Goal: Register for event/course

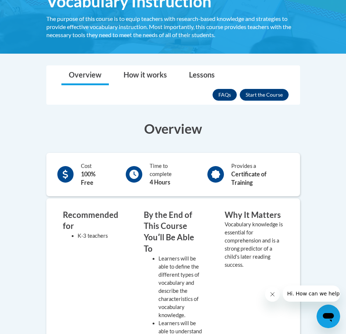
scroll to position [139, 0]
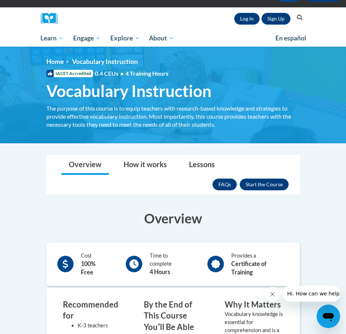
drag, startPoint x: 0, startPoint y: 0, endPoint x: 350, endPoint y: 53, distance: 354.1
click at [346, 53] on html "This site uses cookies to help improve your learning experience. By continuing …" at bounding box center [173, 120] width 346 height 334
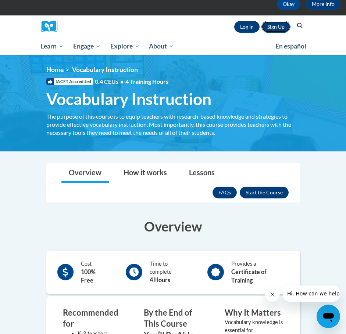
click at [272, 30] on link "Sign Up" at bounding box center [275, 27] width 29 height 12
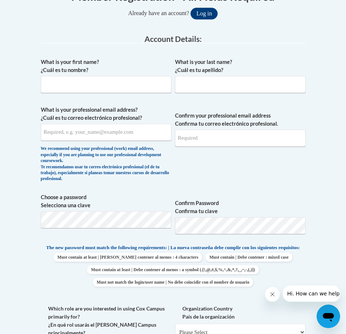
scroll to position [177, 0]
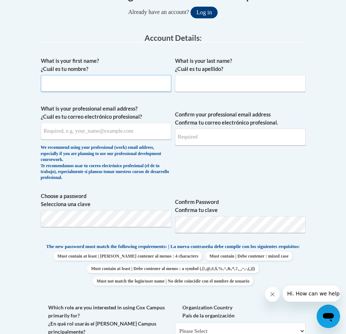
click at [134, 81] on input "What is your first name? ¿Cuál es tu nombre?" at bounding box center [106, 83] width 131 height 17
type input "Anahi"
type input "Calderon"
type input "14anahic@gmail.com"
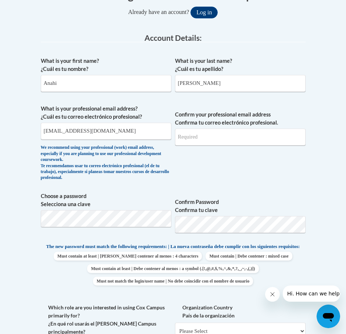
type input "14anahic@gmail.com"
drag, startPoint x: 134, startPoint y: 132, endPoint x: 43, endPoint y: 140, distance: 91.2
click at [43, 140] on span "What is your professional email address? ¿Cuál es tu correo electrónico profesi…" at bounding box center [106, 145] width 131 height 80
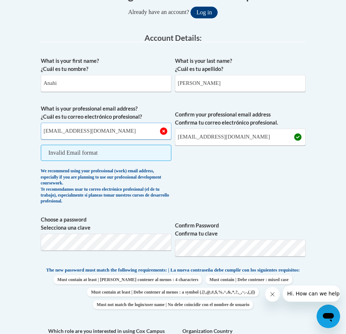
type input "acalde44@depaul.edu"
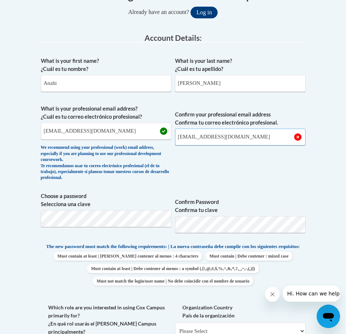
type input "acalde44@depaul.edu"
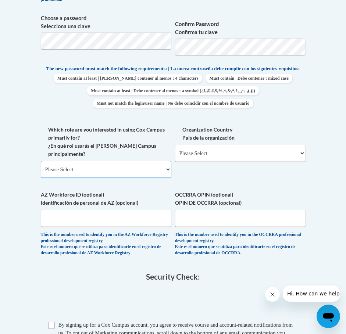
click at [158, 168] on select "Please Select College/University | Colegio/Universidad Community/Nonprofit Part…" at bounding box center [106, 169] width 131 height 17
select select "5a18ea06-2b54-4451-96f2-d152daf9eac5"
click at [41, 161] on select "Please Select College/University | Colegio/Universidad Community/Nonprofit Part…" at bounding box center [106, 169] width 131 height 17
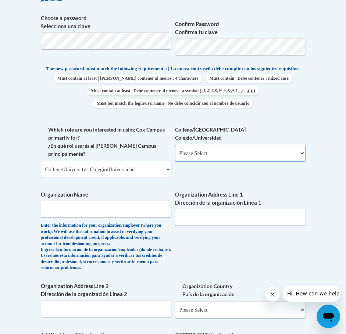
click at [206, 162] on select "Please Select College/University Staff | Empleado universitario College/Univers…" at bounding box center [240, 153] width 131 height 17
select select "99b32b07-cffc-426c-8bf6-0cd77760d84b"
click at [175, 151] on select "Please Select College/University Staff | Empleado universitario College/Univers…" at bounding box center [240, 153] width 131 height 17
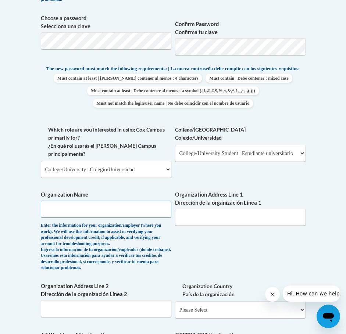
click at [135, 213] on input "Organization Name" at bounding box center [106, 209] width 131 height 17
click at [224, 255] on div "What is your first name? ¿Cuál es tu nombre? Anahi What is your last name? ¿Cuá…" at bounding box center [173, 139] width 265 height 529
click at [135, 213] on input "Organization Name" at bounding box center [106, 209] width 131 height 17
click at [206, 247] on div "What is your first name? ¿Cuál es tu nombre? Anahi What is your last name? ¿Cuá…" at bounding box center [173, 139] width 265 height 529
click at [143, 210] on input "Organization Name" at bounding box center [106, 209] width 131 height 17
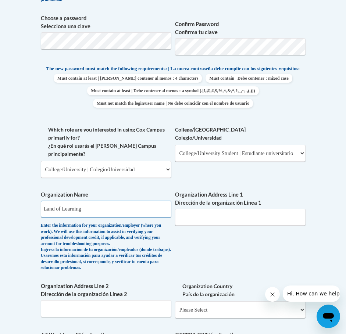
type input "Land of Learning"
click at [205, 224] on div "Organization Address Line 1 Dirección de la organización Línea 1" at bounding box center [240, 211] width 131 height 40
click at [207, 221] on input "Organization Address Line 1 Dirección de la organización Línea 1" at bounding box center [240, 217] width 131 height 17
click at [202, 211] on input "Organization Address Line 1 Dirección de la organización Línea 1" at bounding box center [240, 217] width 131 height 17
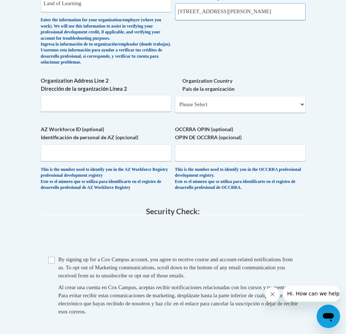
scroll to position [561, 0]
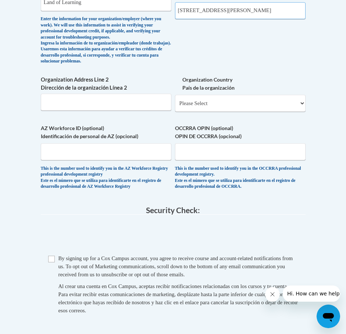
type input "1645 Bethany Rd"
click at [258, 111] on select "Please Select United States | Estados Unidos Outside of the United States | Fue…" at bounding box center [240, 103] width 131 height 17
select select "ad49bcad-a171-4b2e-b99c-48b446064914"
click at [175, 104] on select "Please Select United States | Estados Unidos Outside of the United States | Fue…" at bounding box center [240, 103] width 131 height 17
select select
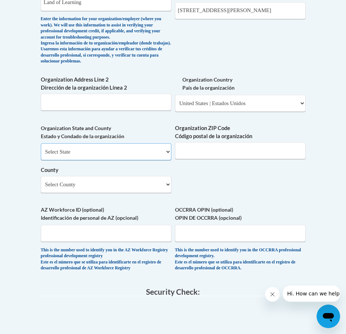
click at [136, 160] on select "Select State Alabama Alaska Arizona Arkansas California Colorado Connecticut De…" at bounding box center [106, 151] width 131 height 17
select select "Illinois"
click at [41, 153] on select "Select State Alabama Alaska Arizona Arkansas California Colorado Connecticut De…" at bounding box center [106, 151] width 131 height 17
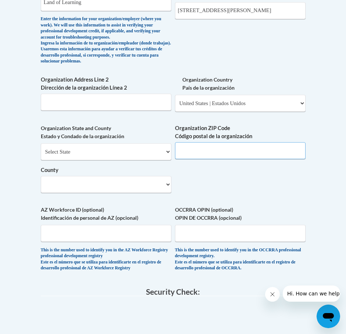
click at [241, 156] on input "Organization ZIP Code Código postal de la organización" at bounding box center [240, 150] width 131 height 17
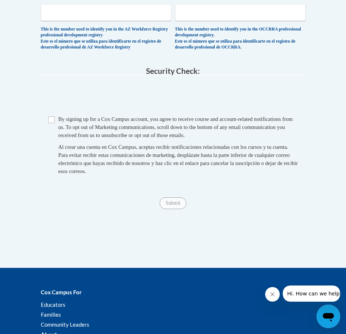
scroll to position [821, 0]
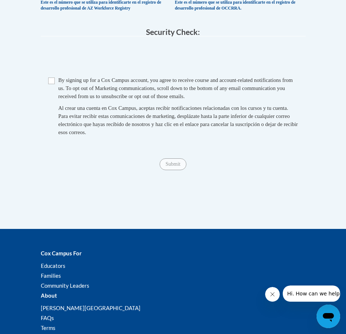
type input "60178"
click at [46, 90] on div "Checkbox By signing up for a Cox Campus account, you agree to receive course an…" at bounding box center [173, 110] width 265 height 68
click at [49, 84] on input "Checkbox" at bounding box center [51, 81] width 7 height 7
checkbox input "true"
click at [179, 170] on input "Submit" at bounding box center [173, 165] width 26 height 12
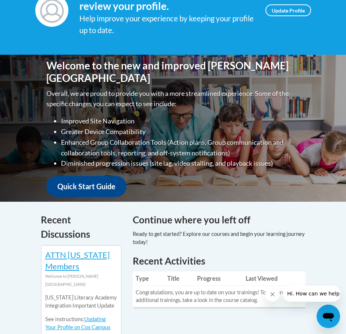
scroll to position [132, 0]
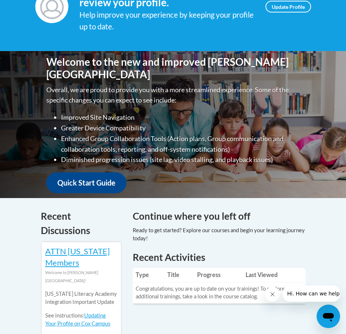
drag, startPoint x: 350, startPoint y: 49, endPoint x: 350, endPoint y: 77, distance: 28.3
click at [346, 77] on html "This site uses cookies to help improve your learning experience. By continuing …" at bounding box center [173, 35] width 346 height 334
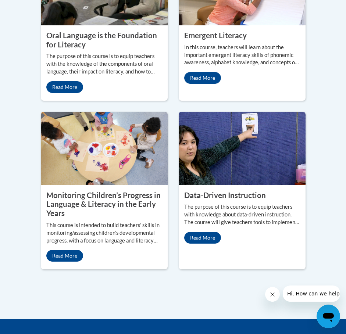
scroll to position [0, 0]
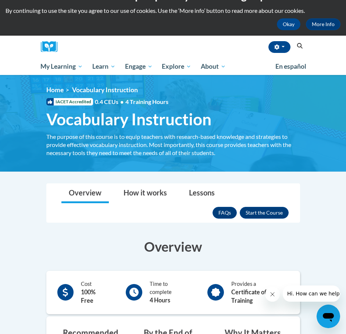
scroll to position [18, 0]
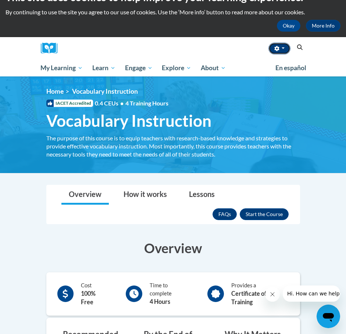
click at [282, 47] on button "button" at bounding box center [279, 49] width 22 height 12
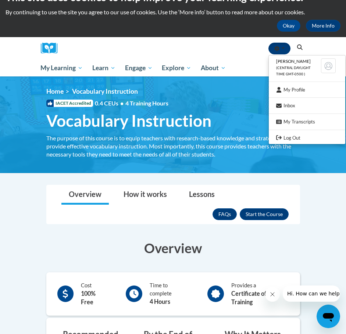
click at [282, 47] on button "button" at bounding box center [279, 49] width 22 height 12
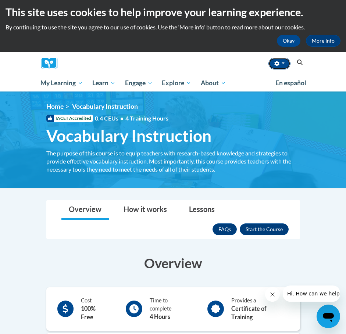
scroll to position [0, 0]
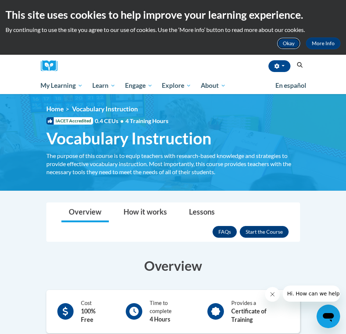
click at [284, 46] on button "Okay" at bounding box center [289, 44] width 24 height 12
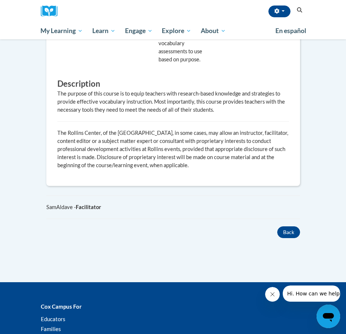
scroll to position [606, 0]
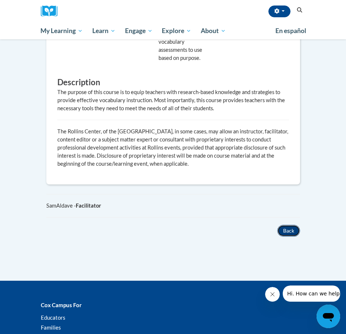
click at [290, 232] on button "Back" at bounding box center [288, 231] width 23 height 12
click at [286, 229] on button "Back" at bounding box center [288, 231] width 23 height 12
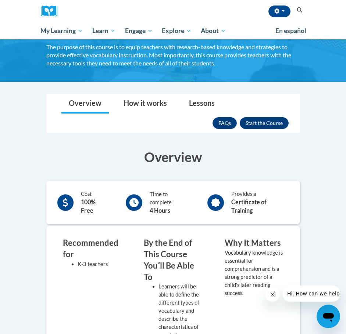
scroll to position [53, 0]
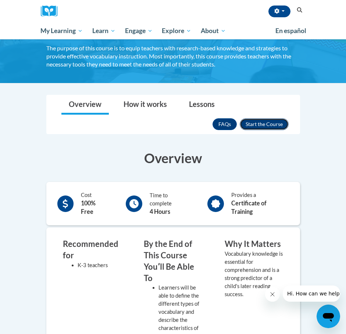
click at [277, 124] on button "Enroll" at bounding box center [264, 124] width 49 height 12
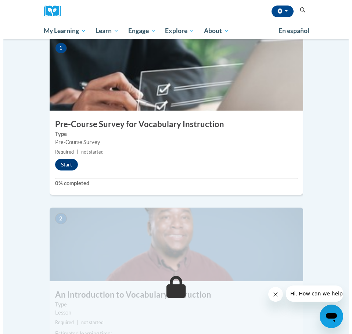
scroll to position [212, 0]
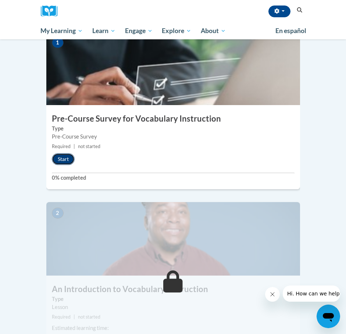
click at [65, 153] on button "Start" at bounding box center [63, 159] width 23 height 12
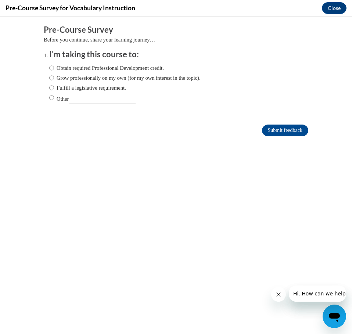
scroll to position [0, 0]
click at [49, 98] on input "Other" at bounding box center [51, 98] width 5 height 8
radio input "true"
click at [95, 97] on input "Other" at bounding box center [103, 99] width 68 height 10
type input "University Assignment"
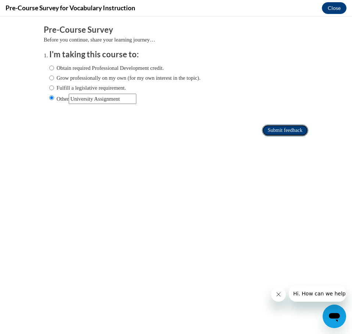
click at [262, 128] on input "Submit feedback" at bounding box center [285, 131] width 46 height 12
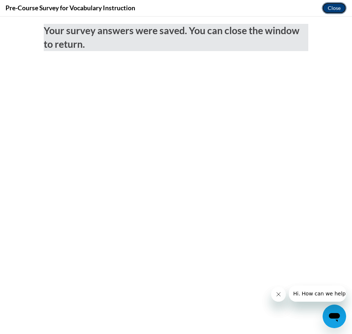
click at [341, 6] on button "Close" at bounding box center [334, 8] width 25 height 12
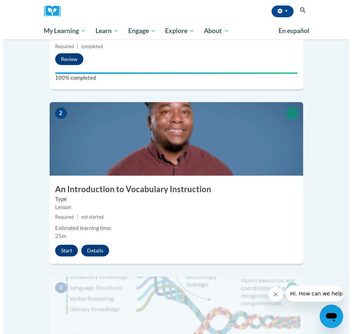
scroll to position [362, 0]
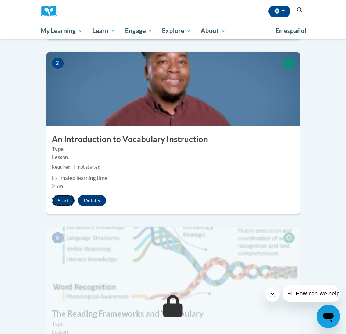
click at [64, 195] on button "Start" at bounding box center [63, 201] width 23 height 12
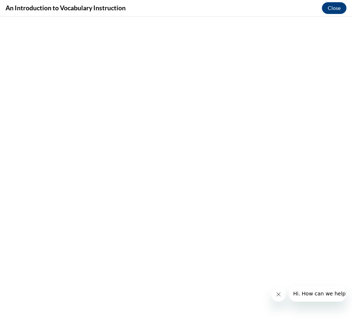
click at [278, 294] on icon "Close message from company" at bounding box center [279, 295] width 4 height 4
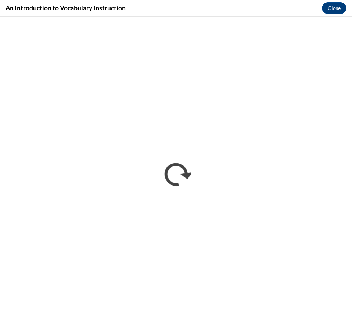
scroll to position [0, 0]
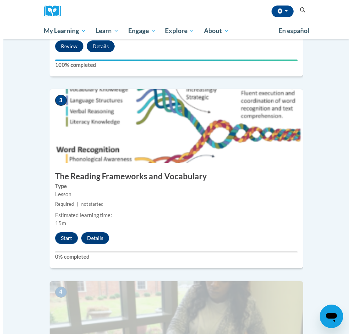
scroll to position [519, 0]
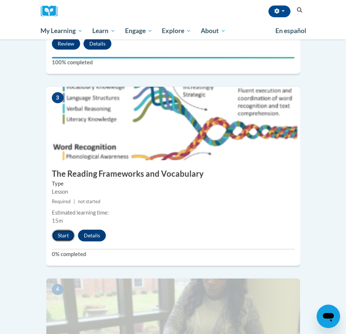
click at [64, 230] on button "Start" at bounding box center [63, 236] width 23 height 12
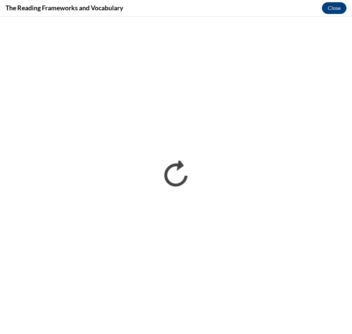
scroll to position [0, 0]
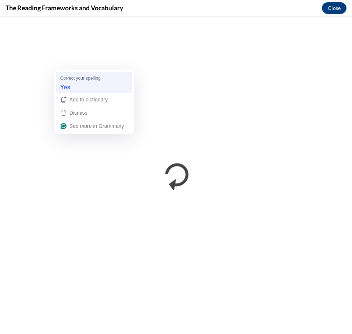
click at [88, 90] on div "Yes" at bounding box center [94, 87] width 71 height 12
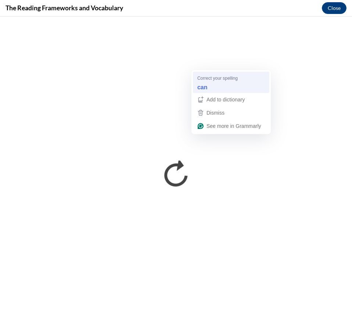
click at [245, 73] on div "Correct your spelling can" at bounding box center [231, 82] width 71 height 21
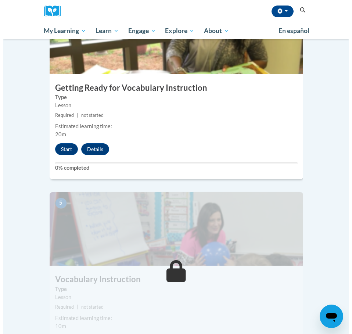
scroll to position [800, 0]
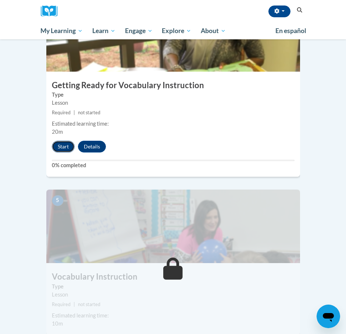
click at [64, 141] on button "Start" at bounding box center [63, 147] width 23 height 12
